Goal: Subscribe to service/newsletter

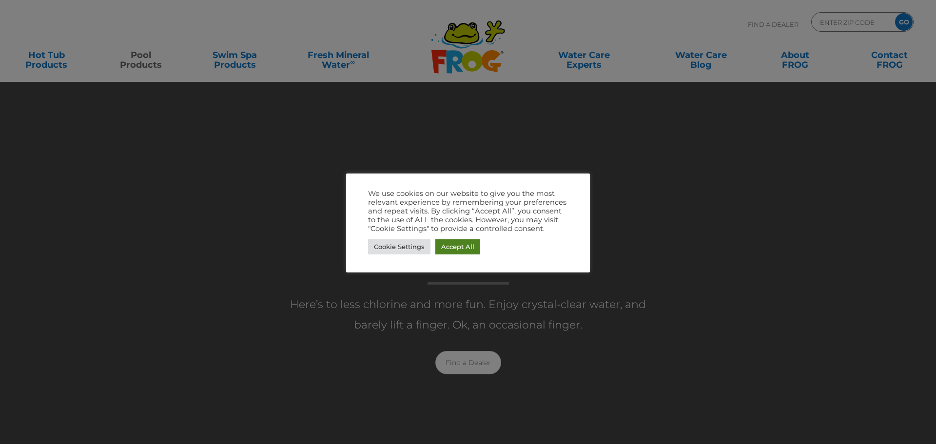
click at [441, 250] on link "Accept All" at bounding box center [457, 246] width 45 height 15
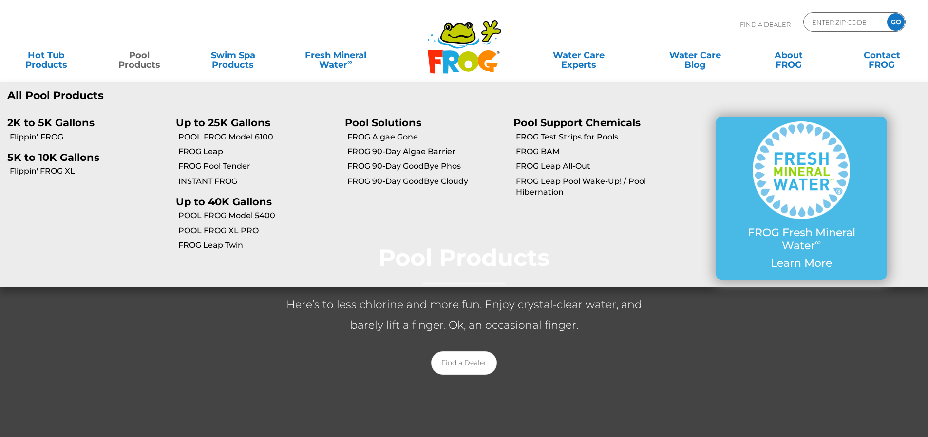
click at [145, 63] on link "Pool Products" at bounding box center [139, 54] width 73 height 19
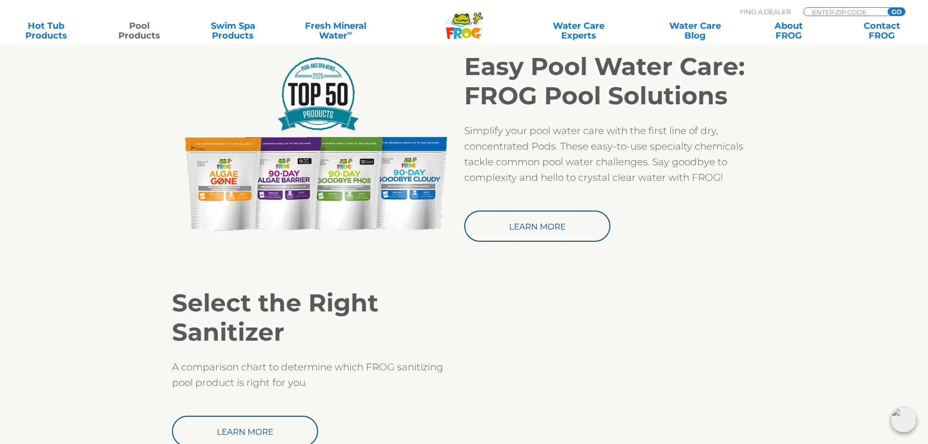
scroll to position [926, 0]
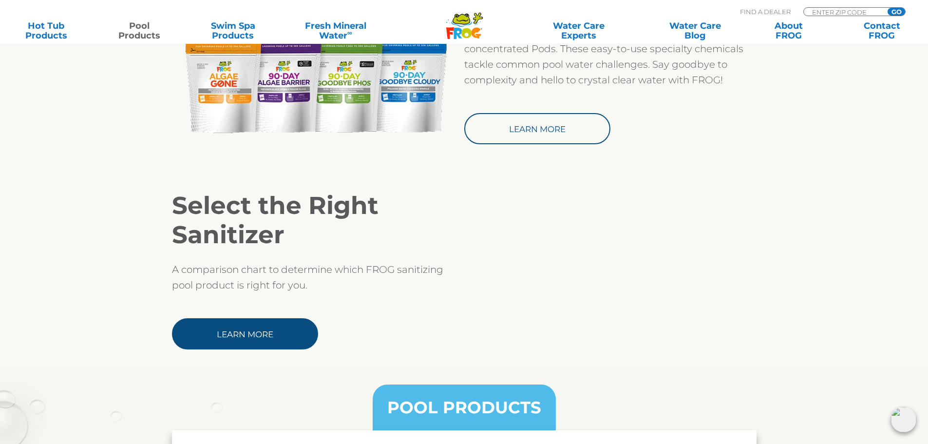
click at [276, 327] on link "Learn More" at bounding box center [245, 333] width 146 height 31
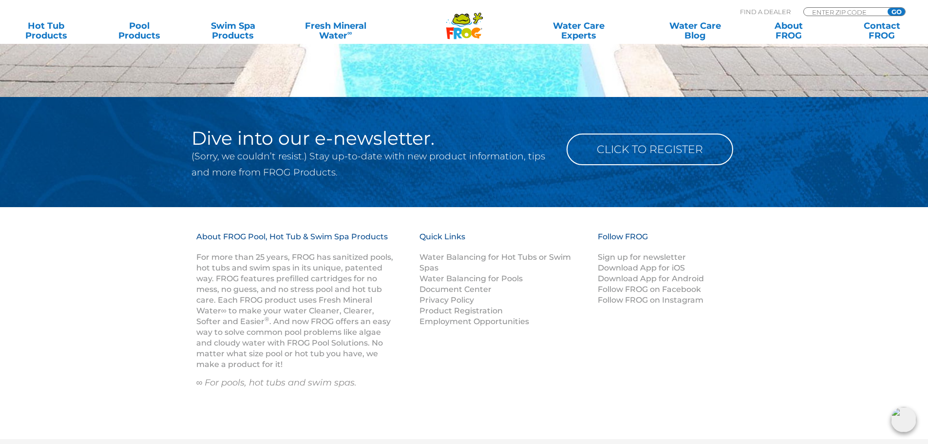
scroll to position [1462, 0]
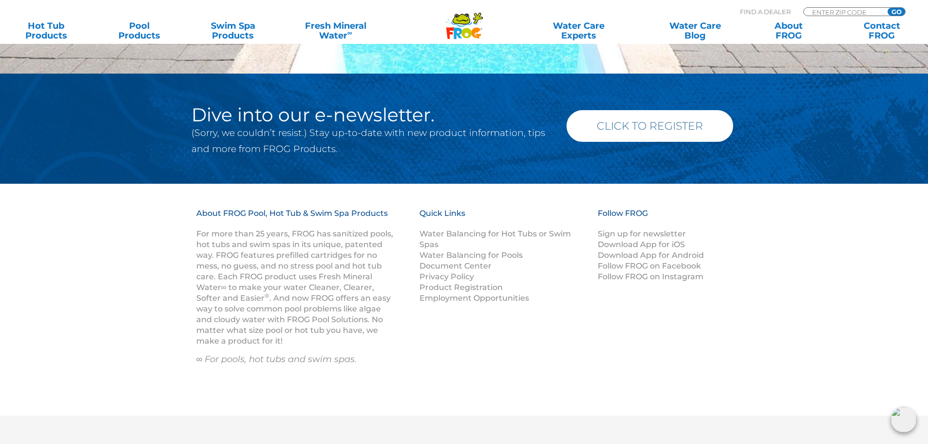
click at [618, 133] on link "Click to Register" at bounding box center [650, 126] width 167 height 32
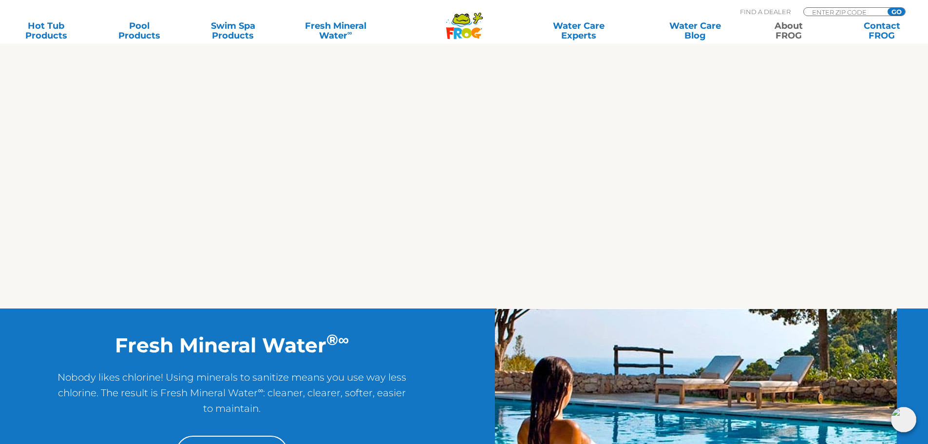
scroll to position [544, 0]
